Goal: Transaction & Acquisition: Purchase product/service

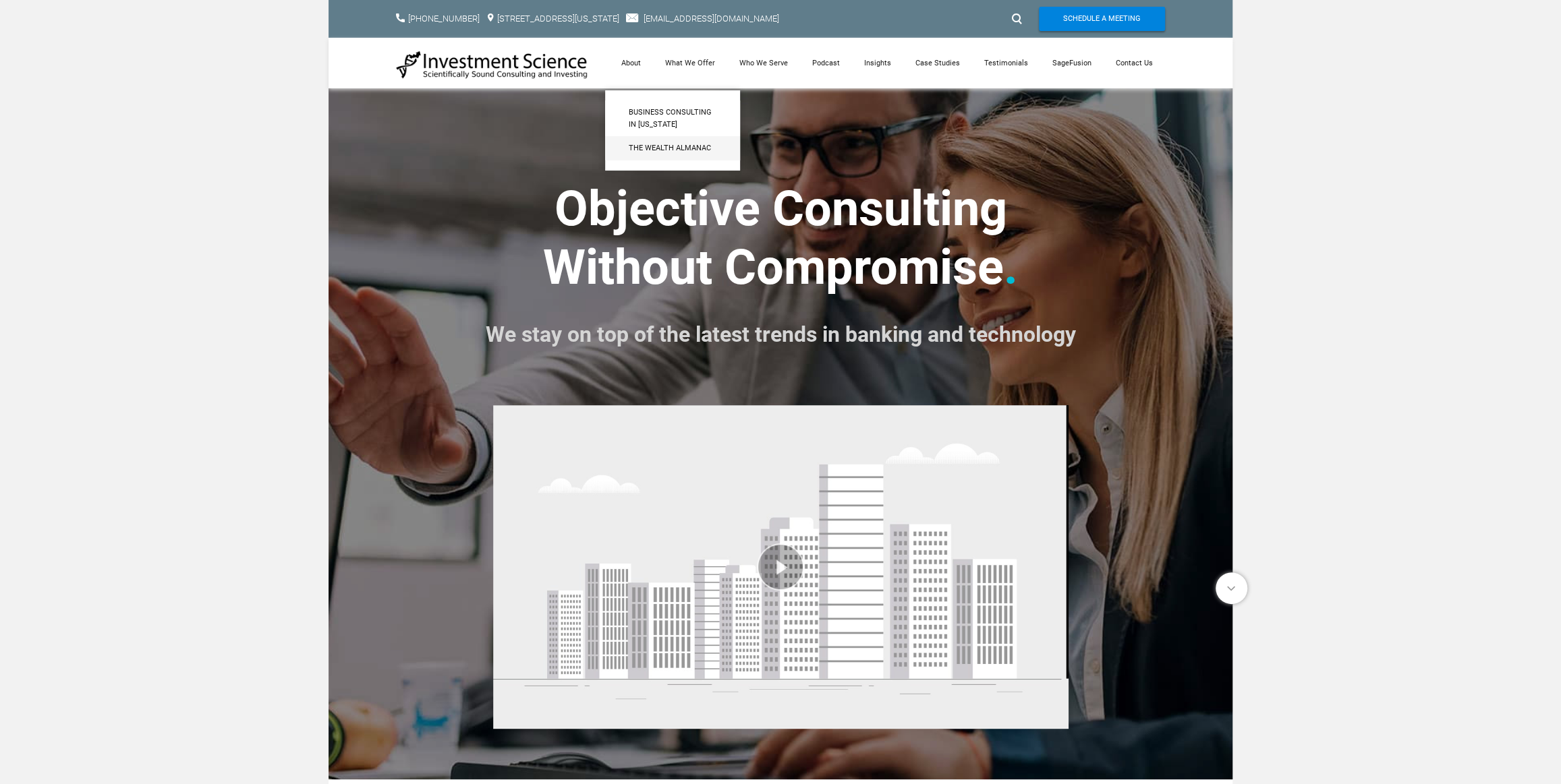
click at [649, 142] on span "The Wealth Almanac​" at bounding box center [672, 148] width 88 height 12
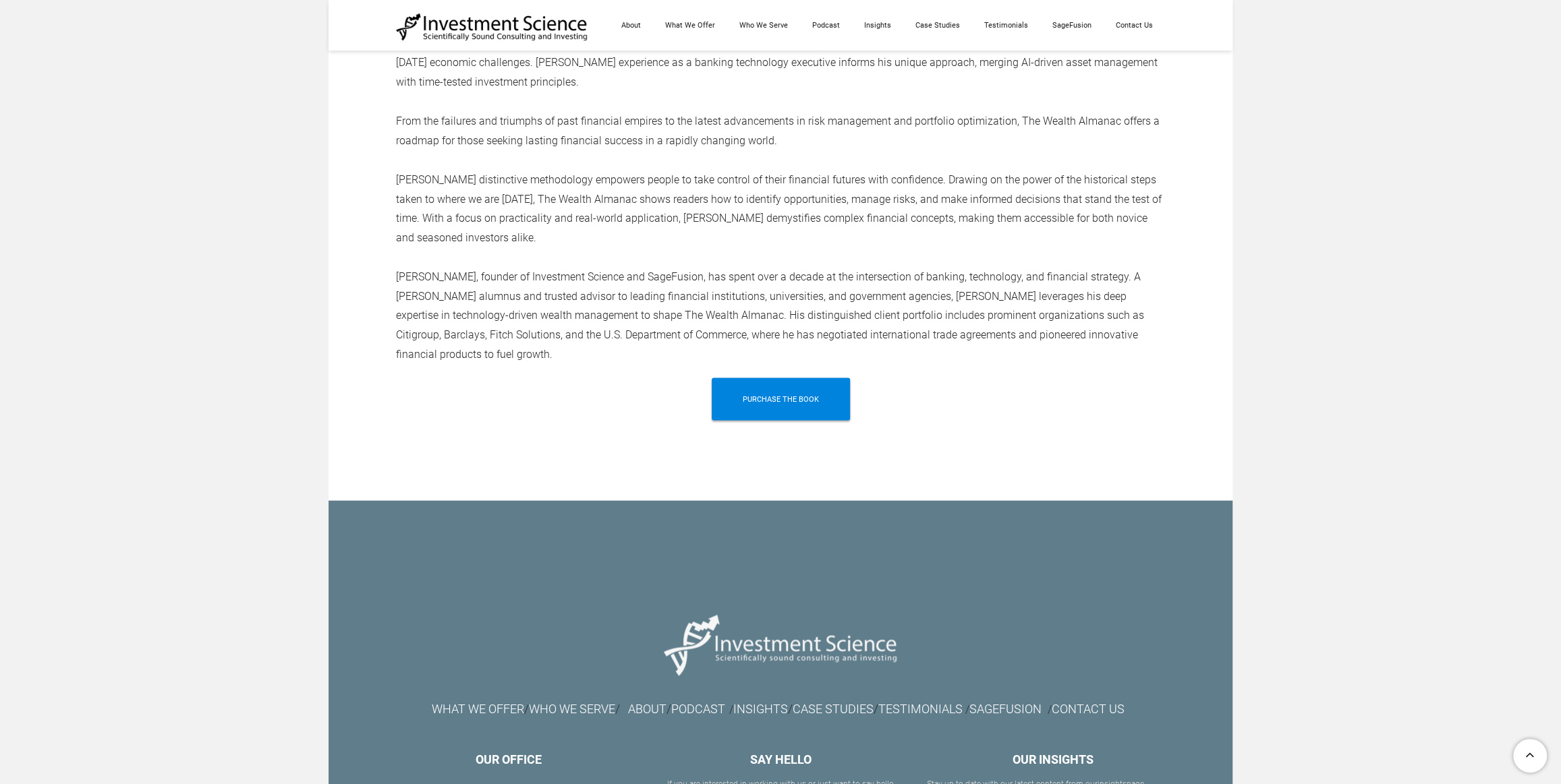
scroll to position [2126, 0]
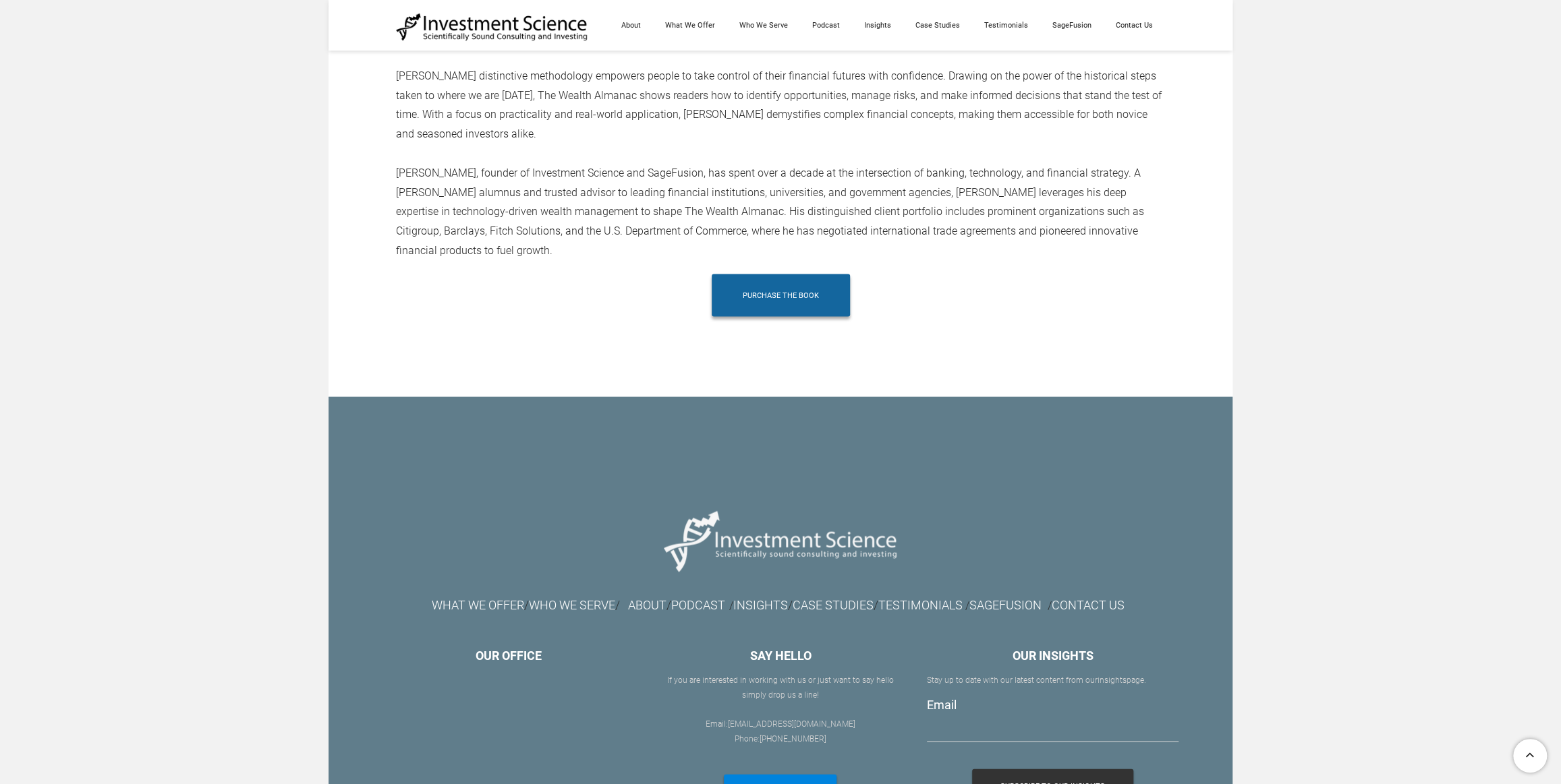
click at [809, 278] on span "Purchase The Book" at bounding box center [781, 294] width 76 height 42
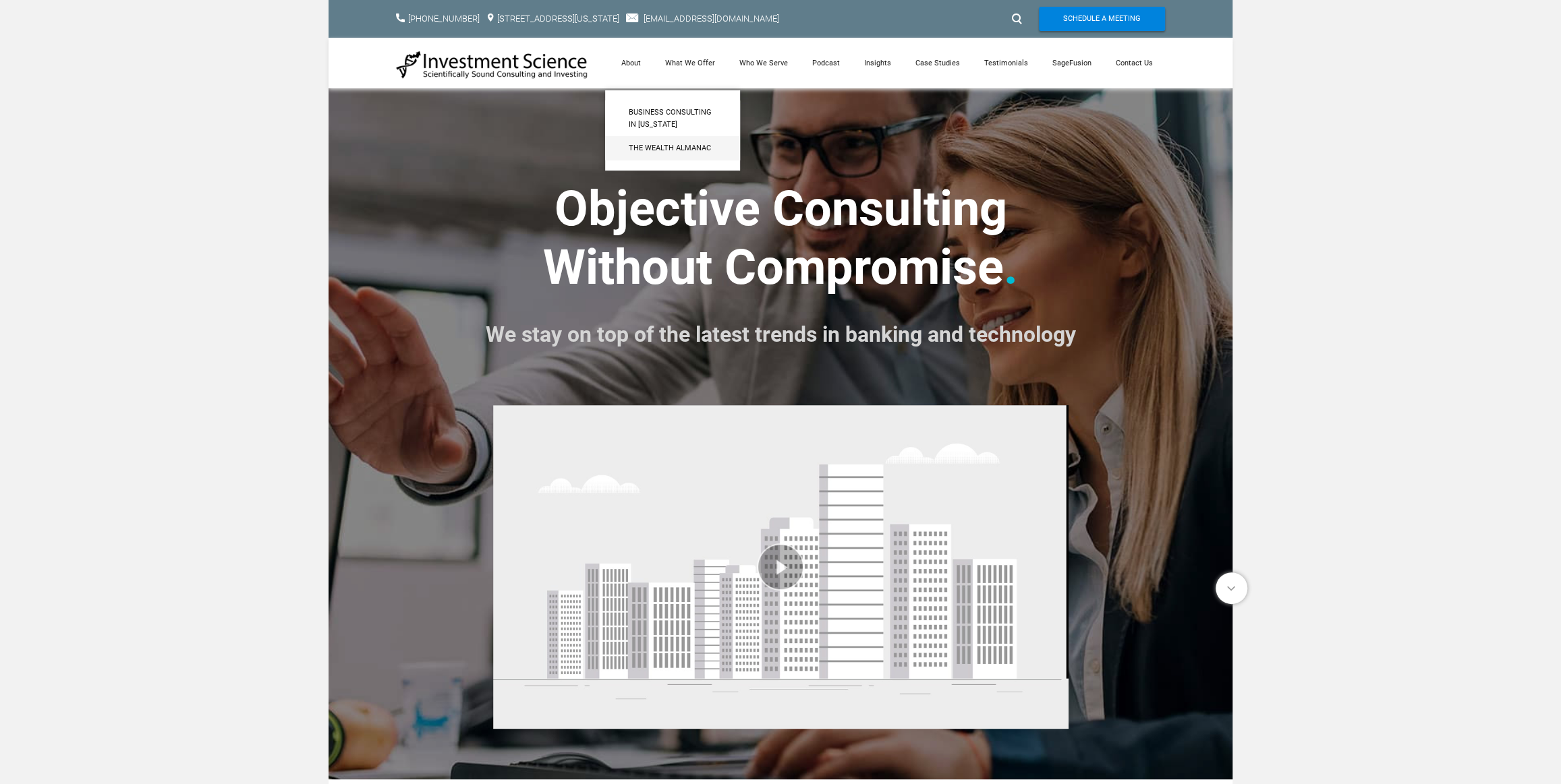
click at [650, 146] on span "The Wealth Almanac​" at bounding box center [672, 148] width 88 height 12
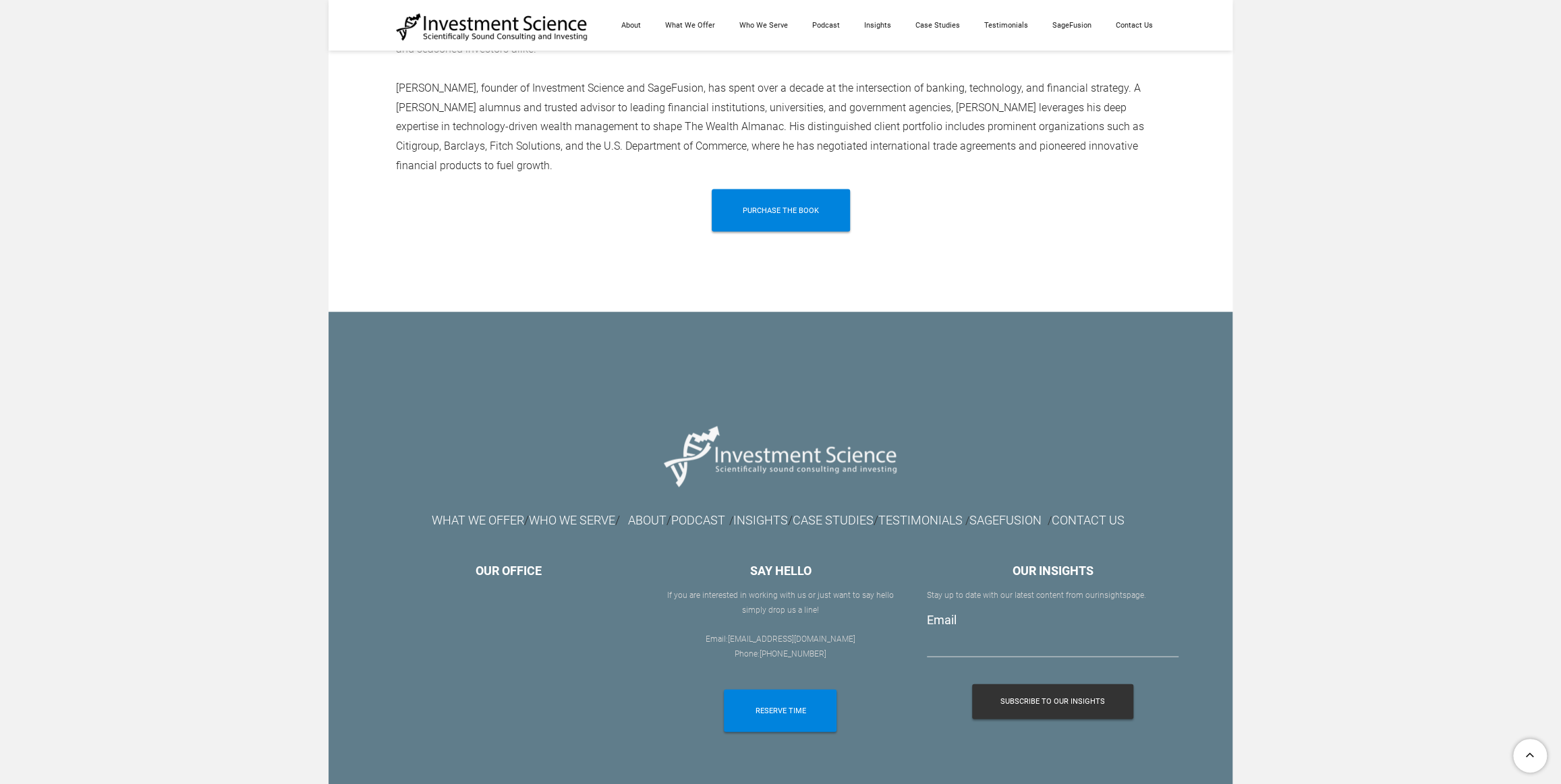
scroll to position [2208, 0]
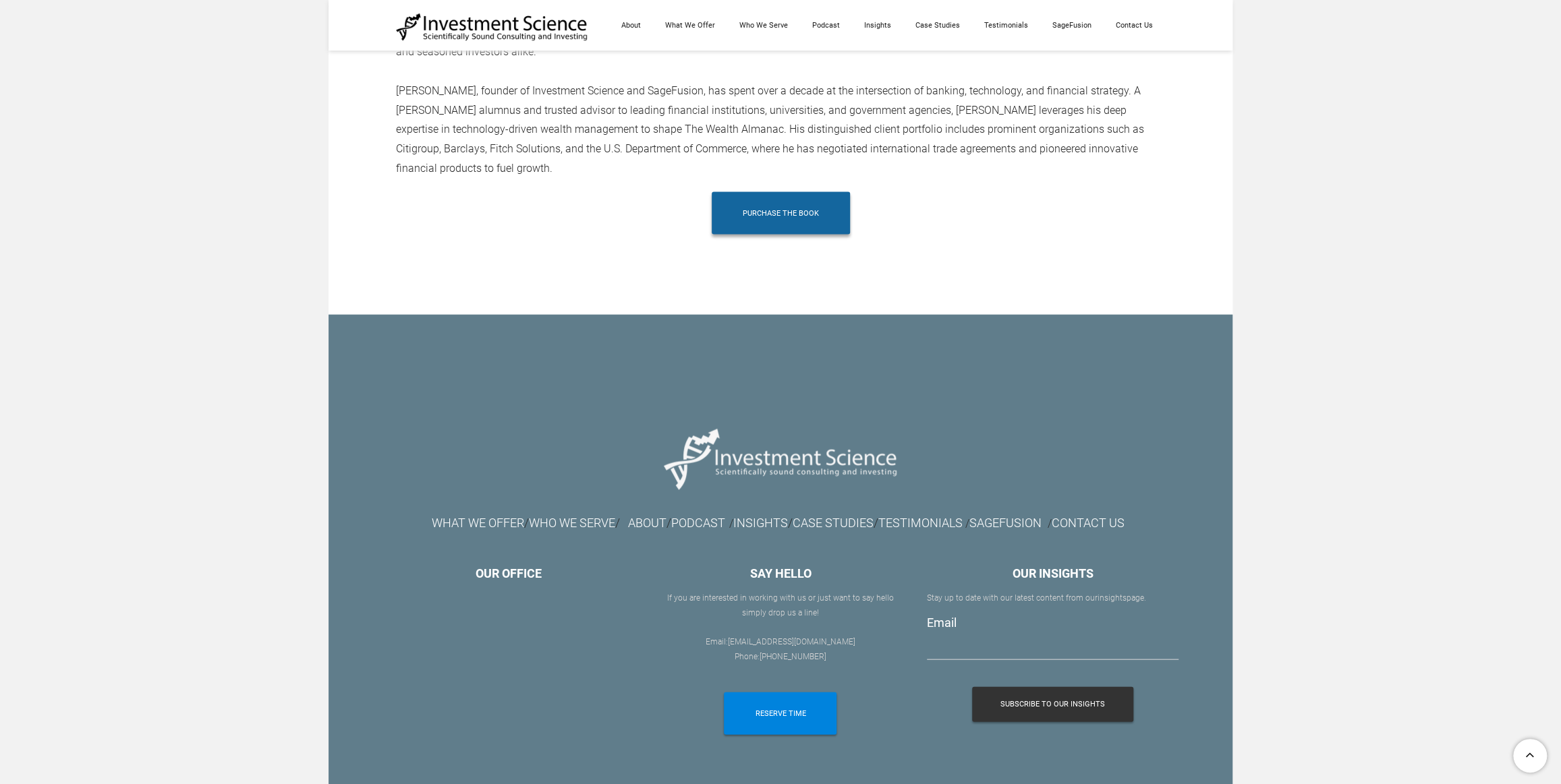
click at [736, 192] on link "Purchase The Book" at bounding box center [780, 213] width 138 height 42
